Goal: Information Seeking & Learning: Understand process/instructions

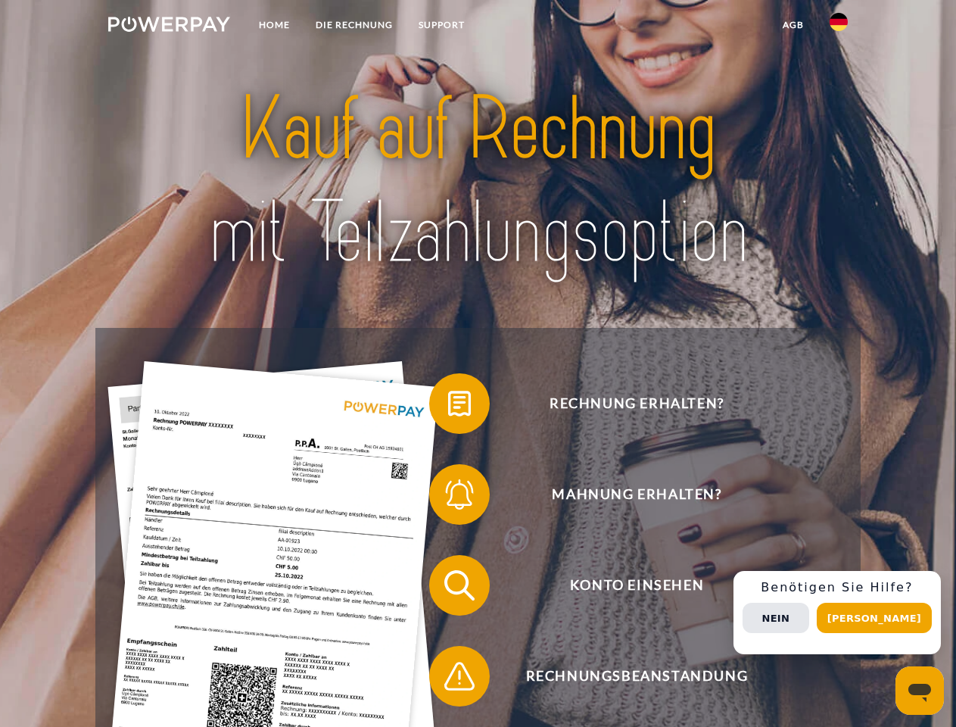
click at [169, 27] on img at bounding box center [169, 24] width 122 height 15
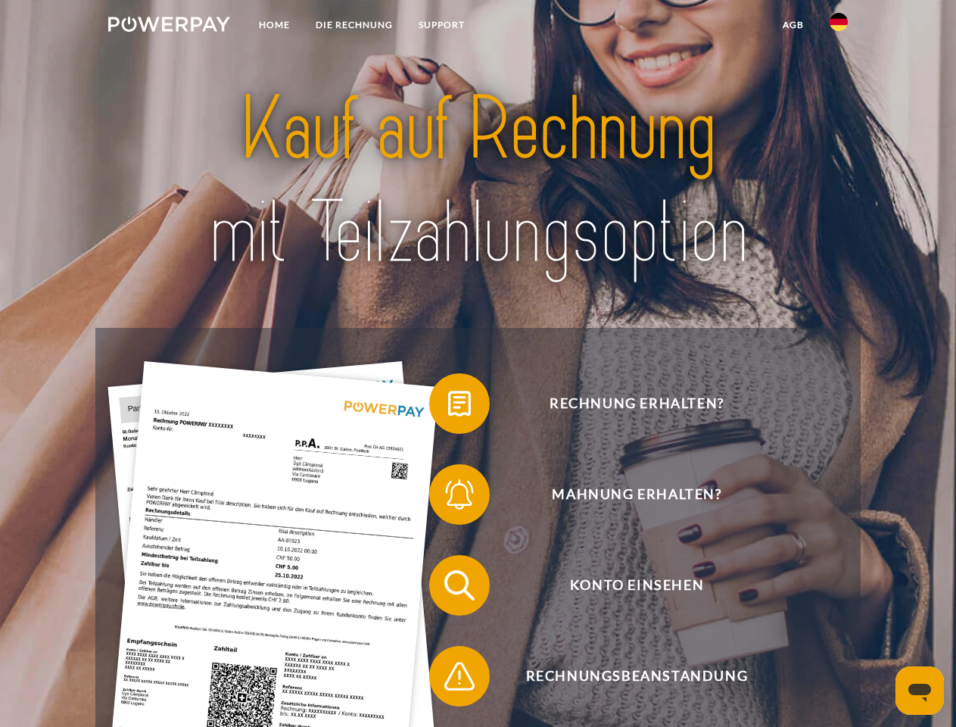
click at [839, 27] on img at bounding box center [839, 22] width 18 height 18
click at [793, 25] on link "agb" at bounding box center [793, 24] width 47 height 27
click at [448, 407] on span at bounding box center [437, 404] width 76 height 76
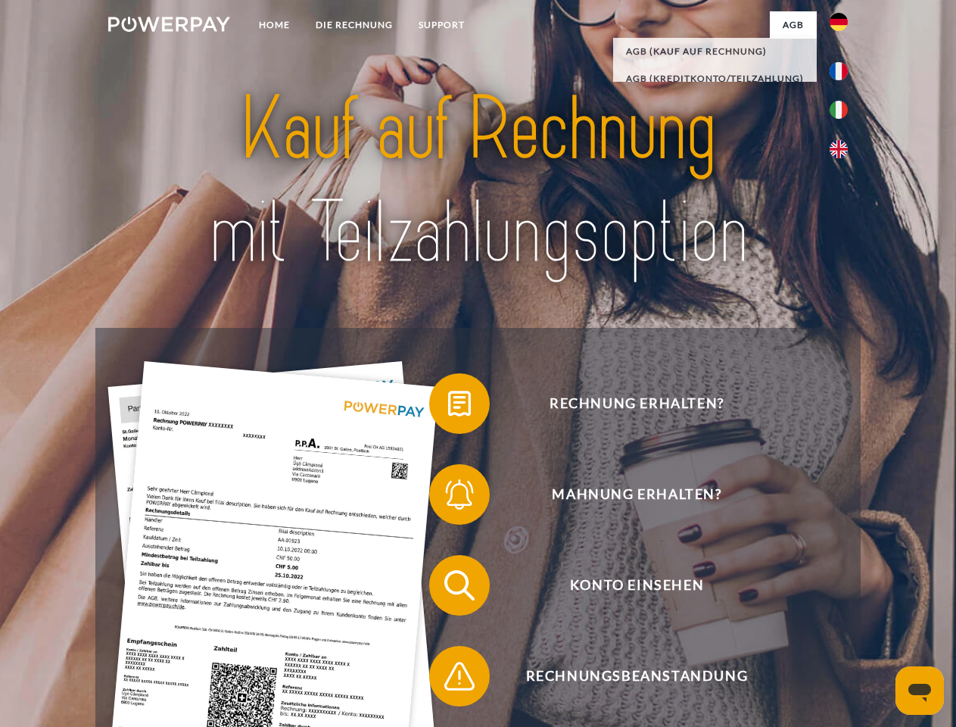
click at [448, 498] on span at bounding box center [437, 495] width 76 height 76
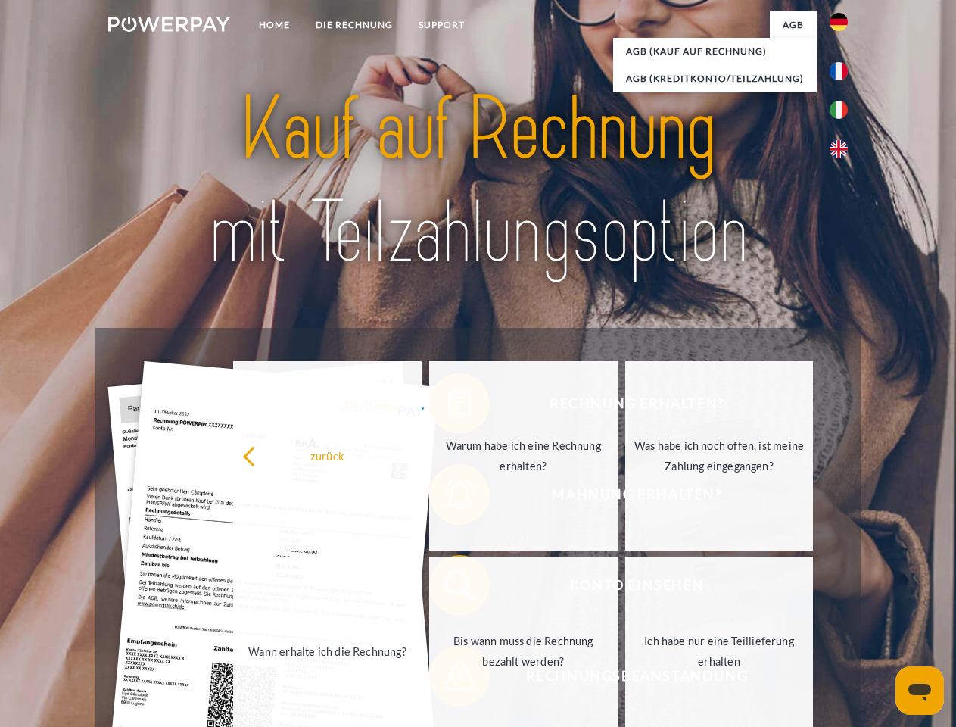
click at [448, 588] on link "Bis wann muss die Rechnung bezahlt werden?" at bounding box center [523, 651] width 189 height 189
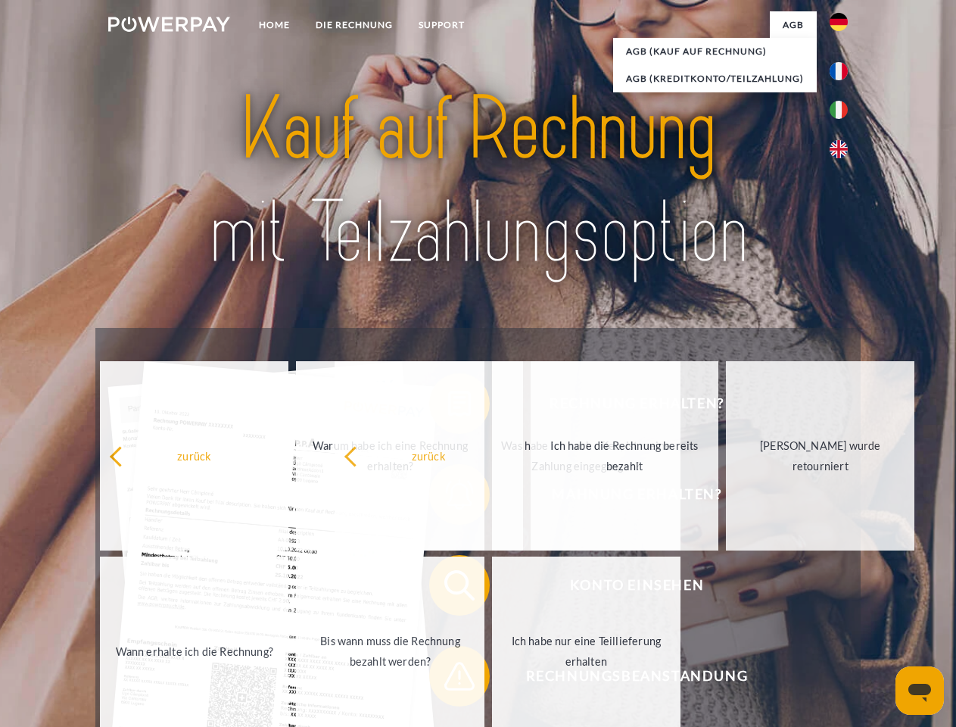
click at [448, 679] on span at bounding box center [437, 676] width 76 height 76
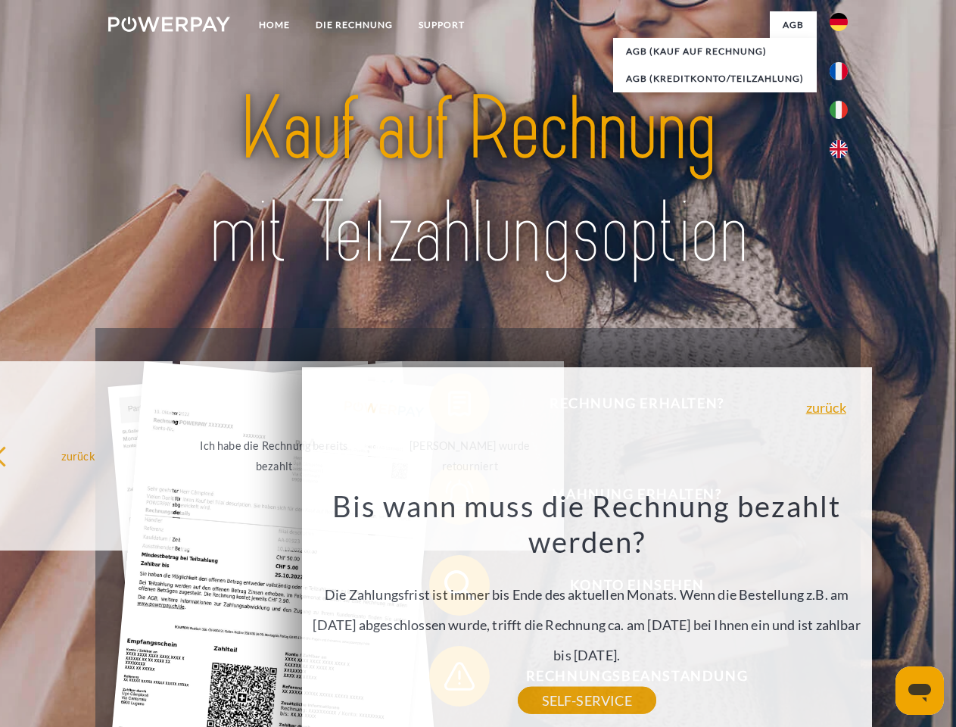
click at [843, 613] on div "Rechnung erhalten? Mahnung erhalten? Konto einsehen" at bounding box center [477, 631] width 765 height 606
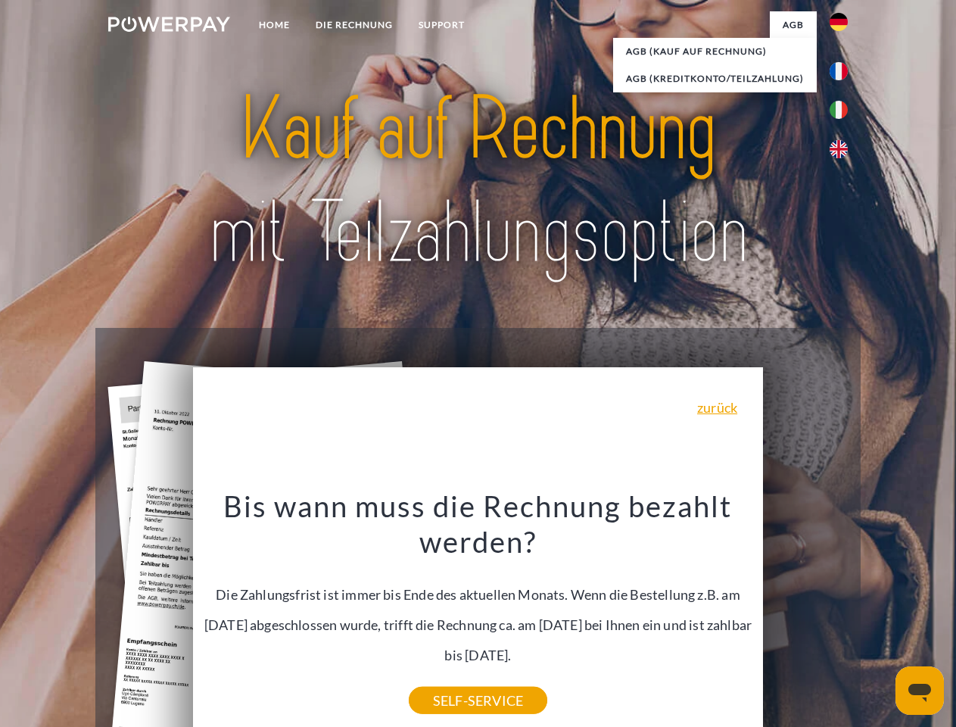
click at [806, 616] on span "Konto einsehen" at bounding box center [636, 585] width 371 height 61
click at [880, 618] on header "Home DIE RECHNUNG SUPPORT" at bounding box center [478, 523] width 956 height 1046
